Goal: Task Accomplishment & Management: Manage account settings

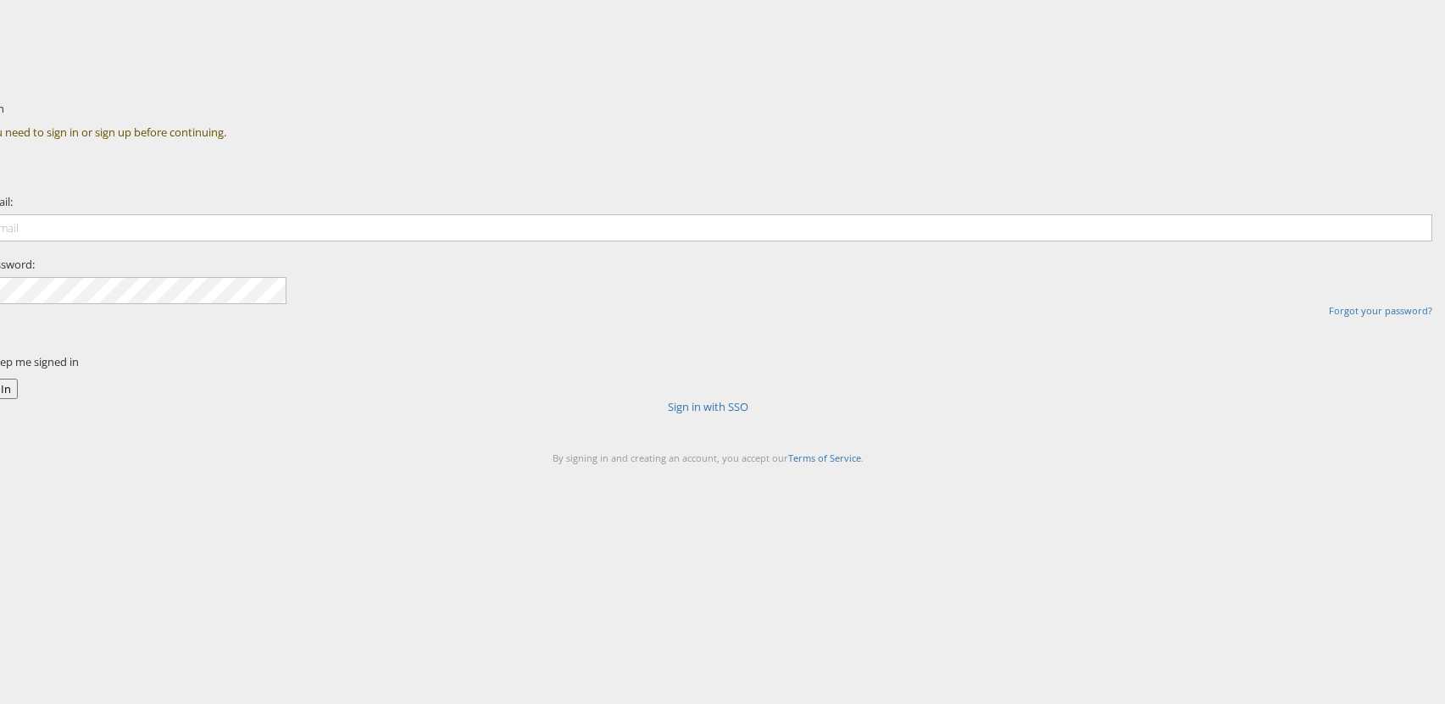
type input "[PERSON_NAME][EMAIL_ADDRESS][PERSON_NAME][DOMAIN_NAME]"
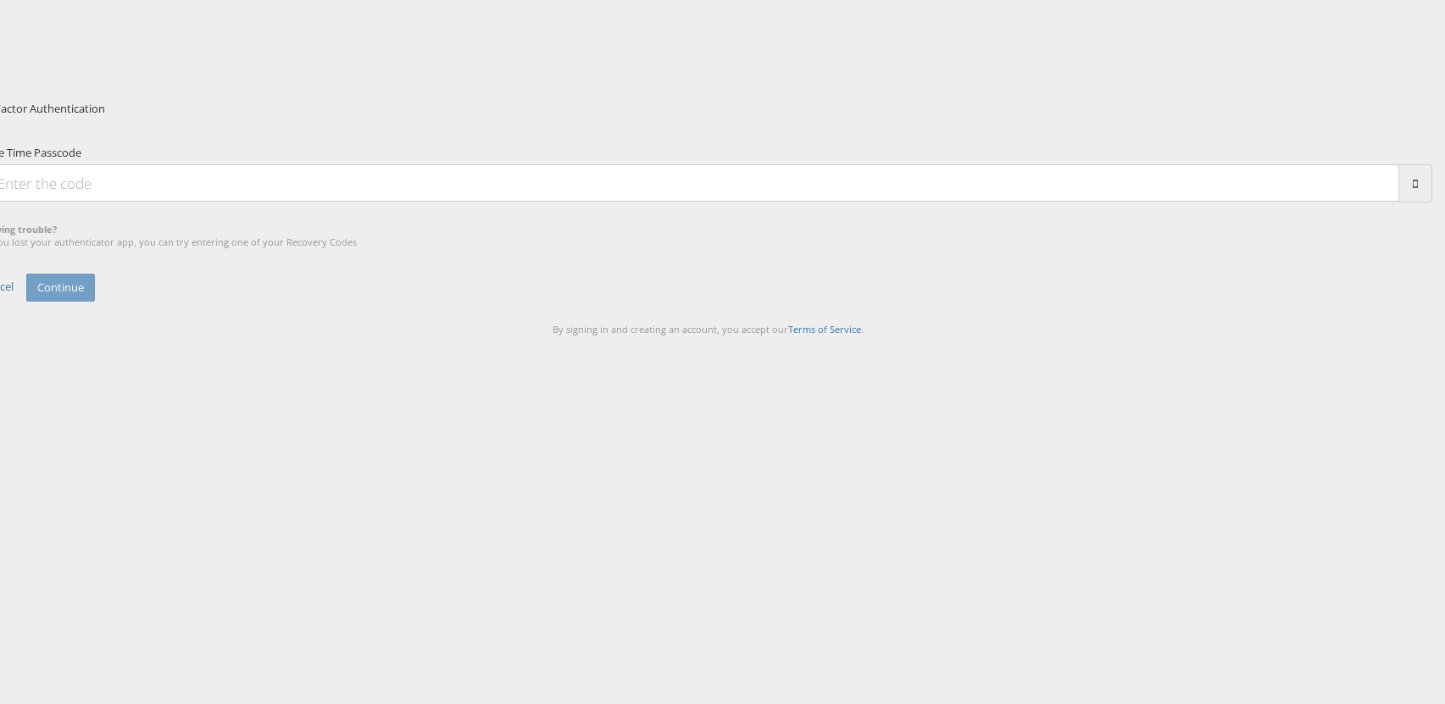
click at [638, 202] on input "One Time Passcode" at bounding box center [691, 182] width 1416 height 37
type input "287524"
click at [26, 274] on button "Continue" at bounding box center [60, 288] width 69 height 28
